Goal: Information Seeking & Learning: Check status

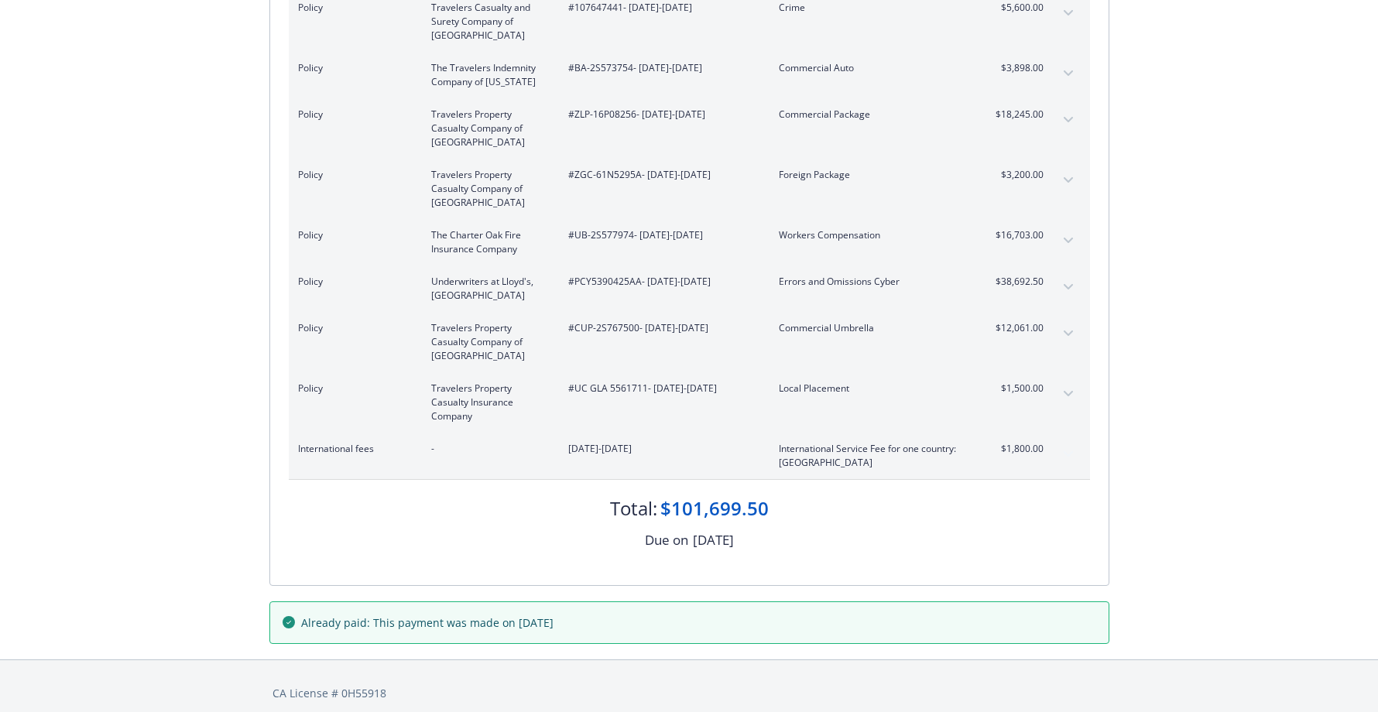
scroll to position [316, 0]
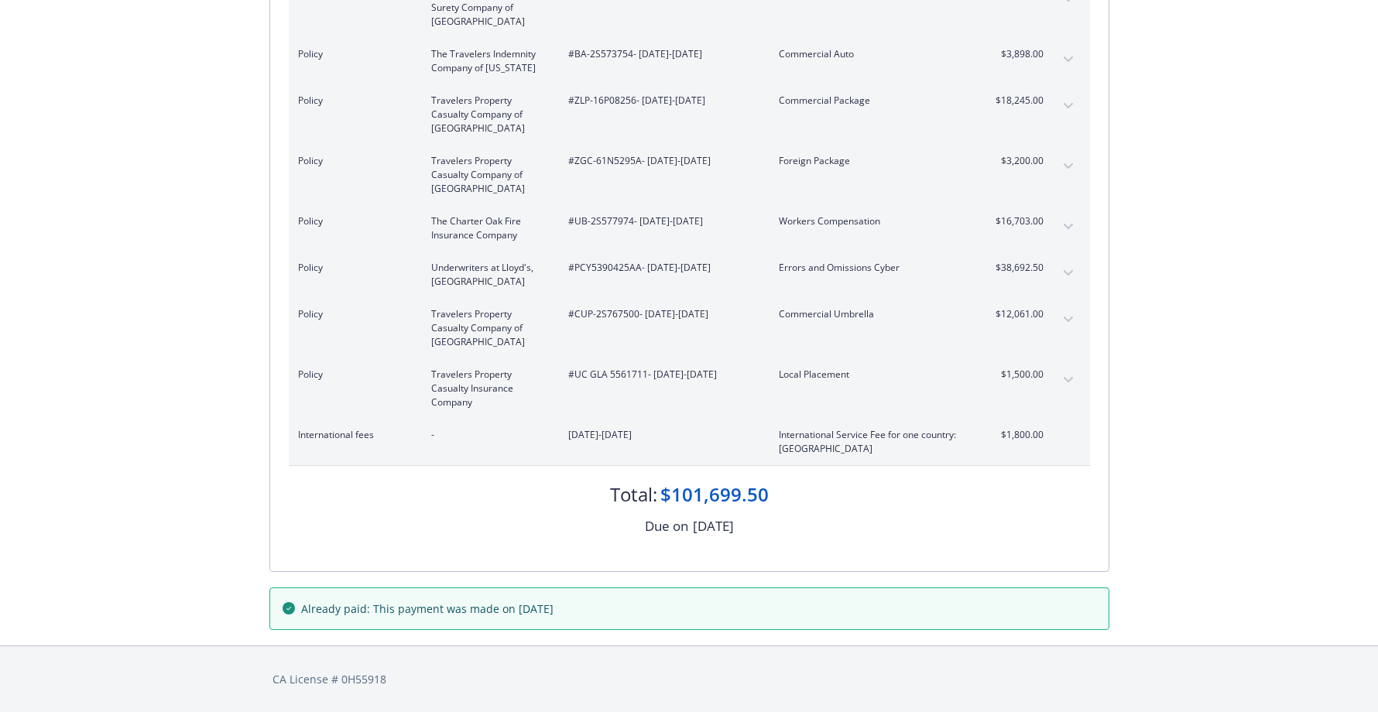
click at [1066, 377] on icon "expand content" at bounding box center [1068, 380] width 9 height 6
